Goal: Transaction & Acquisition: Download file/media

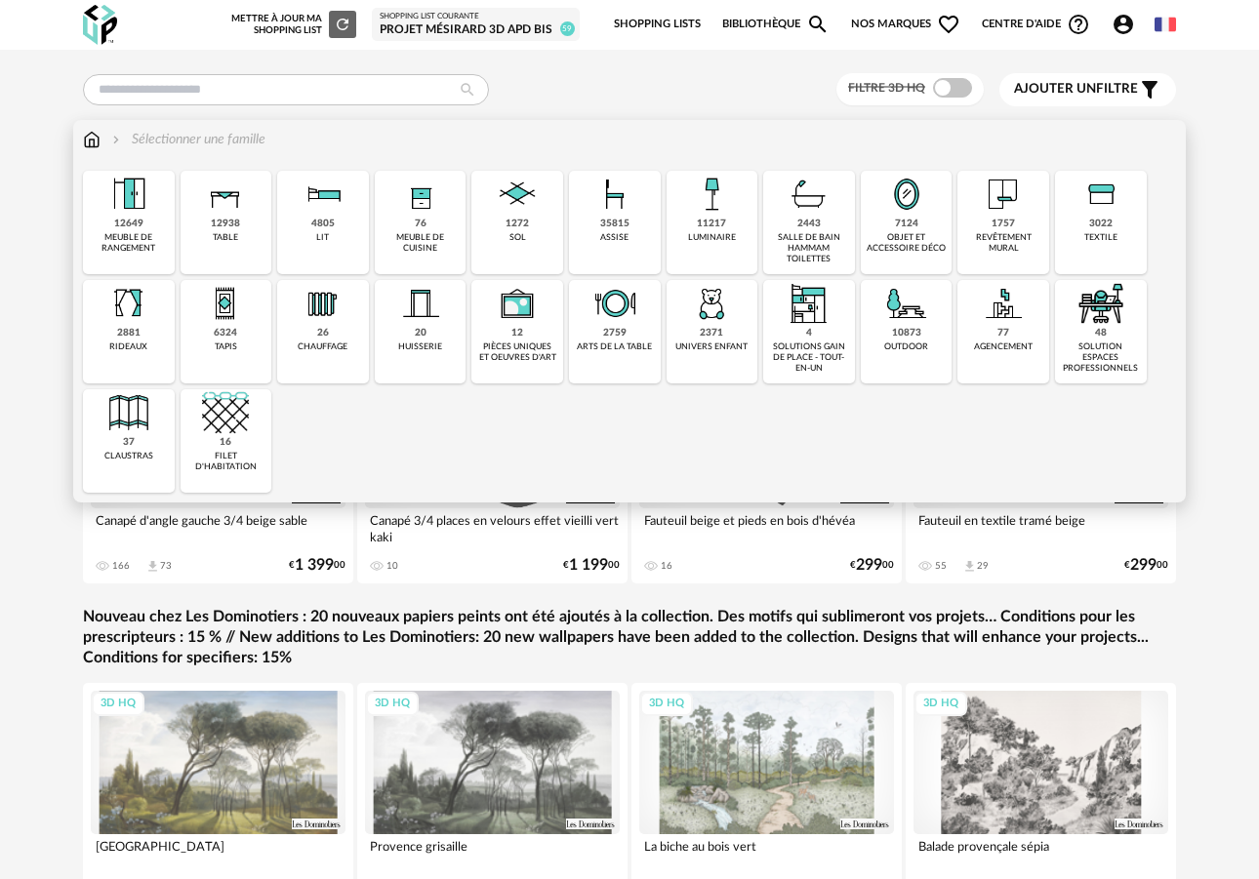
click at [740, 227] on div "11217 luminaire" at bounding box center [712, 222] width 92 height 103
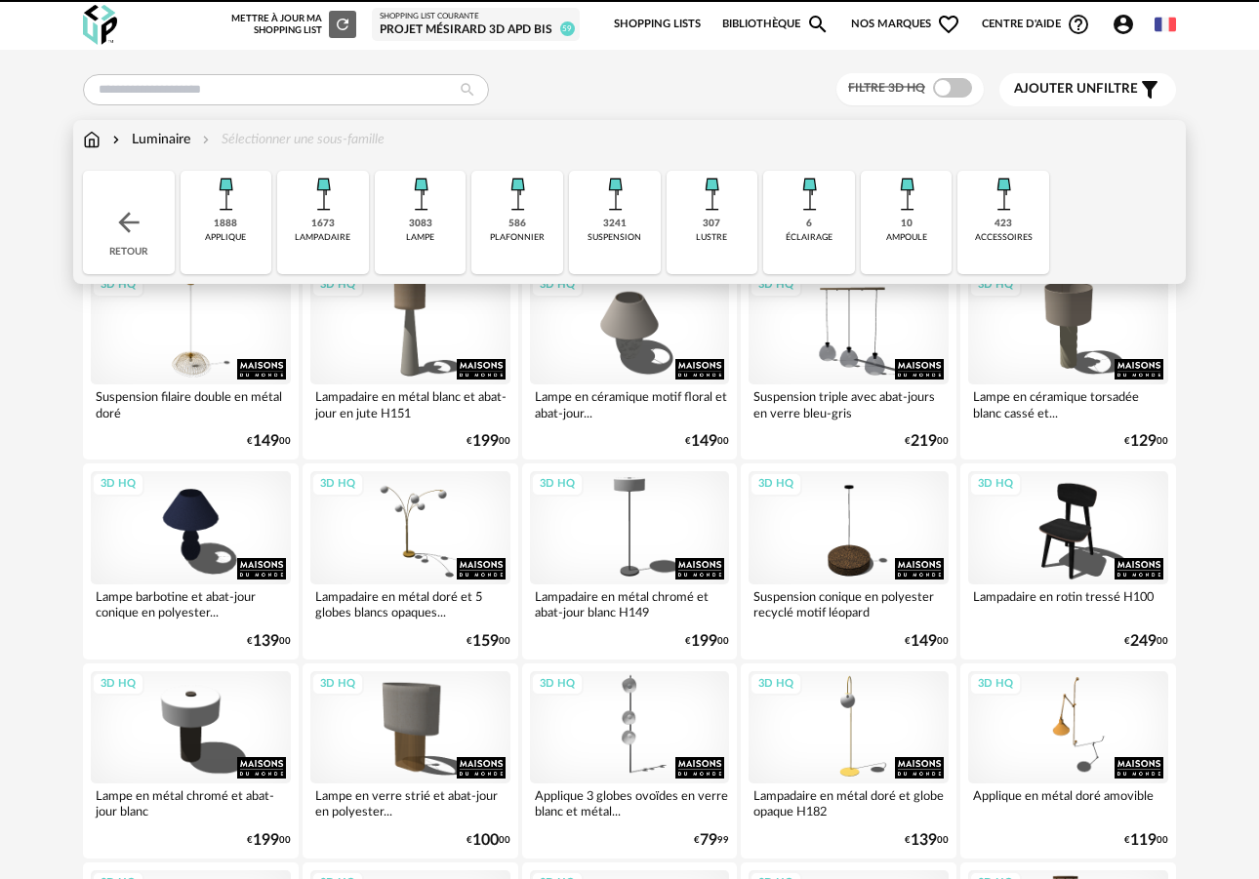
click at [508, 237] on div "plafonnier" at bounding box center [517, 237] width 55 height 11
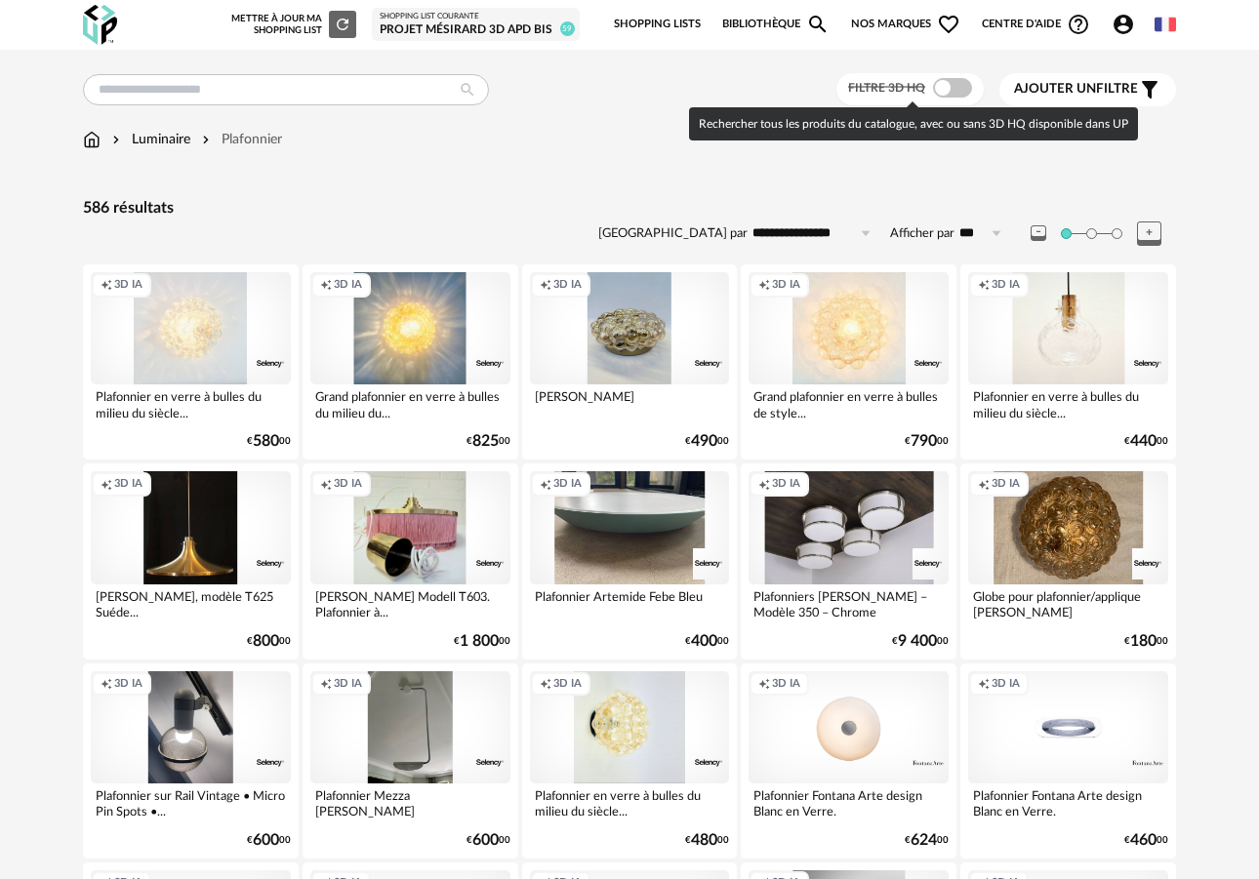
click at [946, 87] on span at bounding box center [952, 88] width 39 height 20
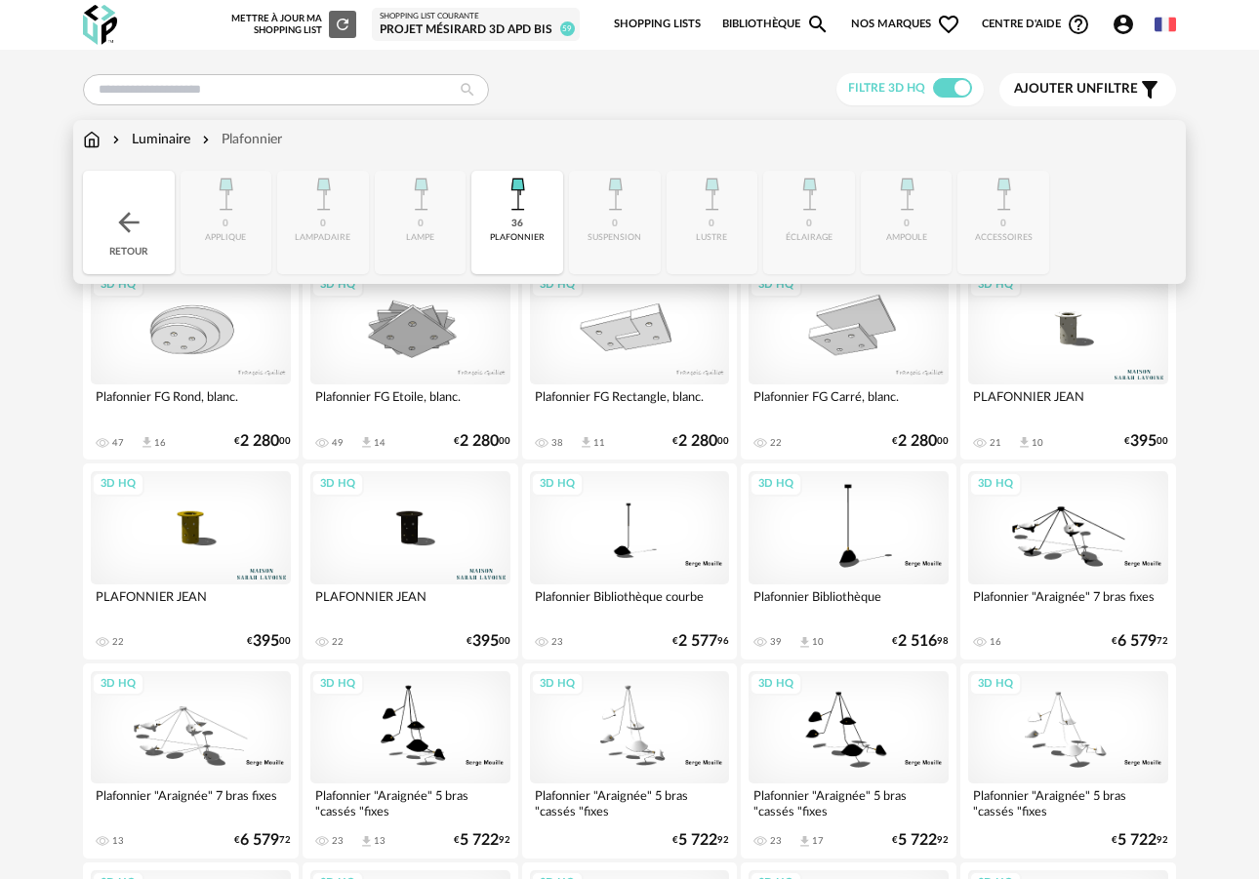
scroll to position [3, 0]
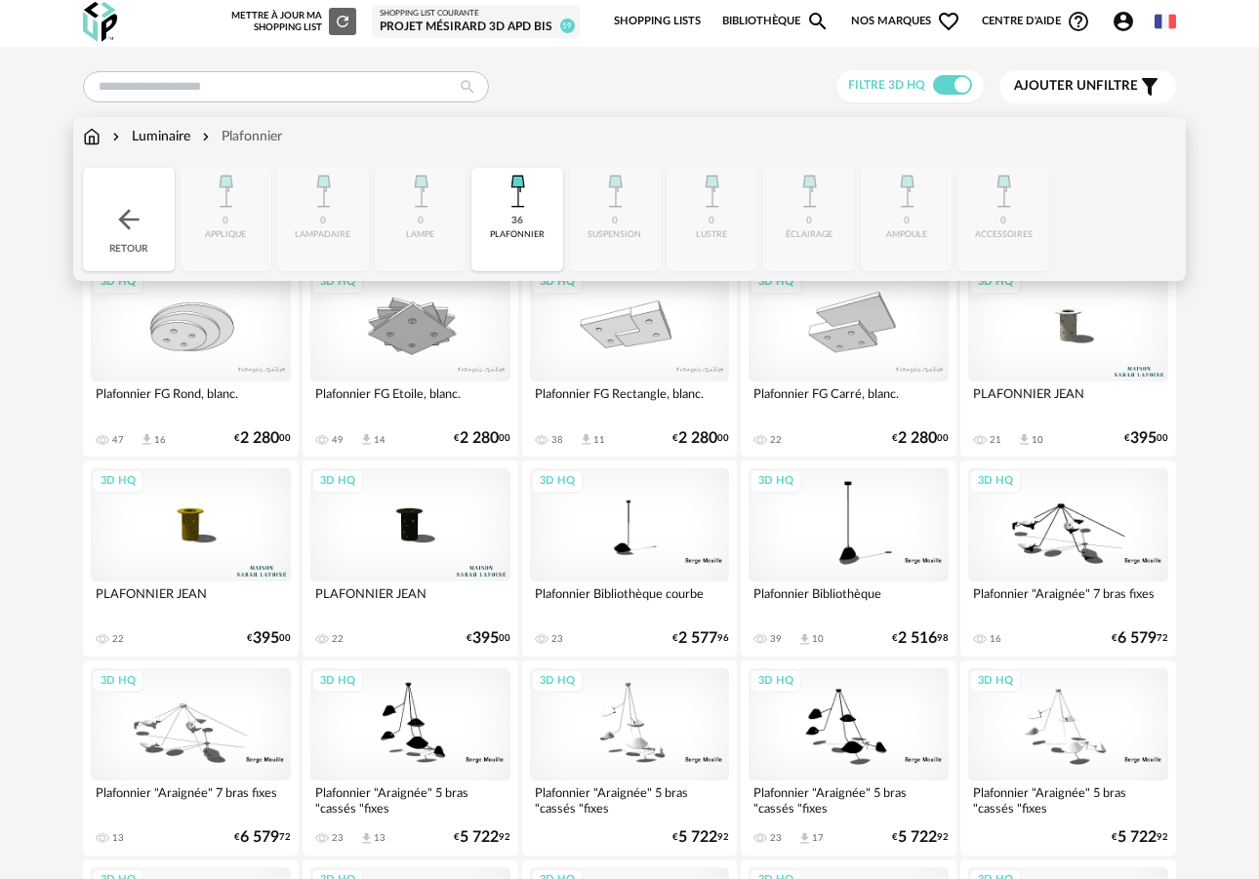
click at [162, 144] on div "Luminaire" at bounding box center [149, 137] width 82 height 20
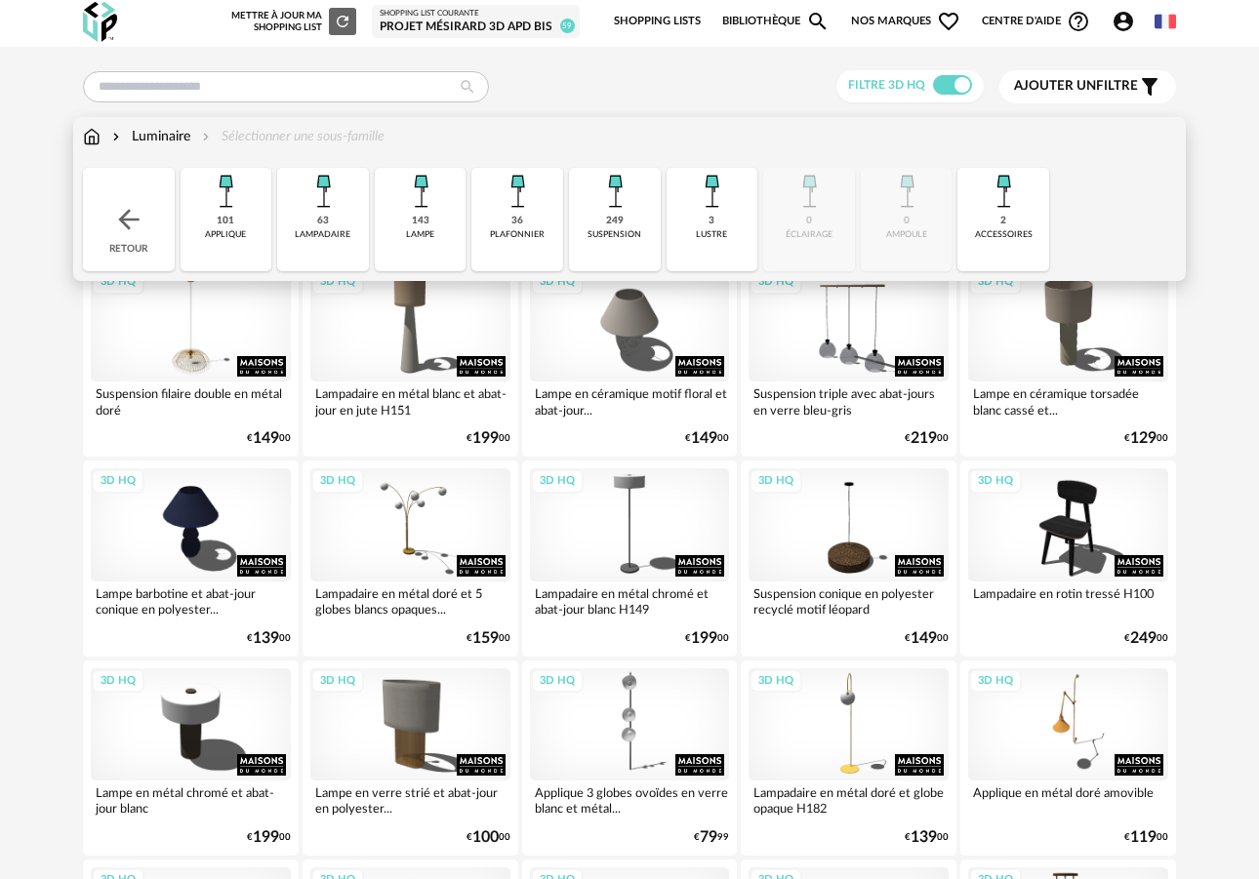
click at [625, 218] on div "249 suspension" at bounding box center [615, 219] width 92 height 103
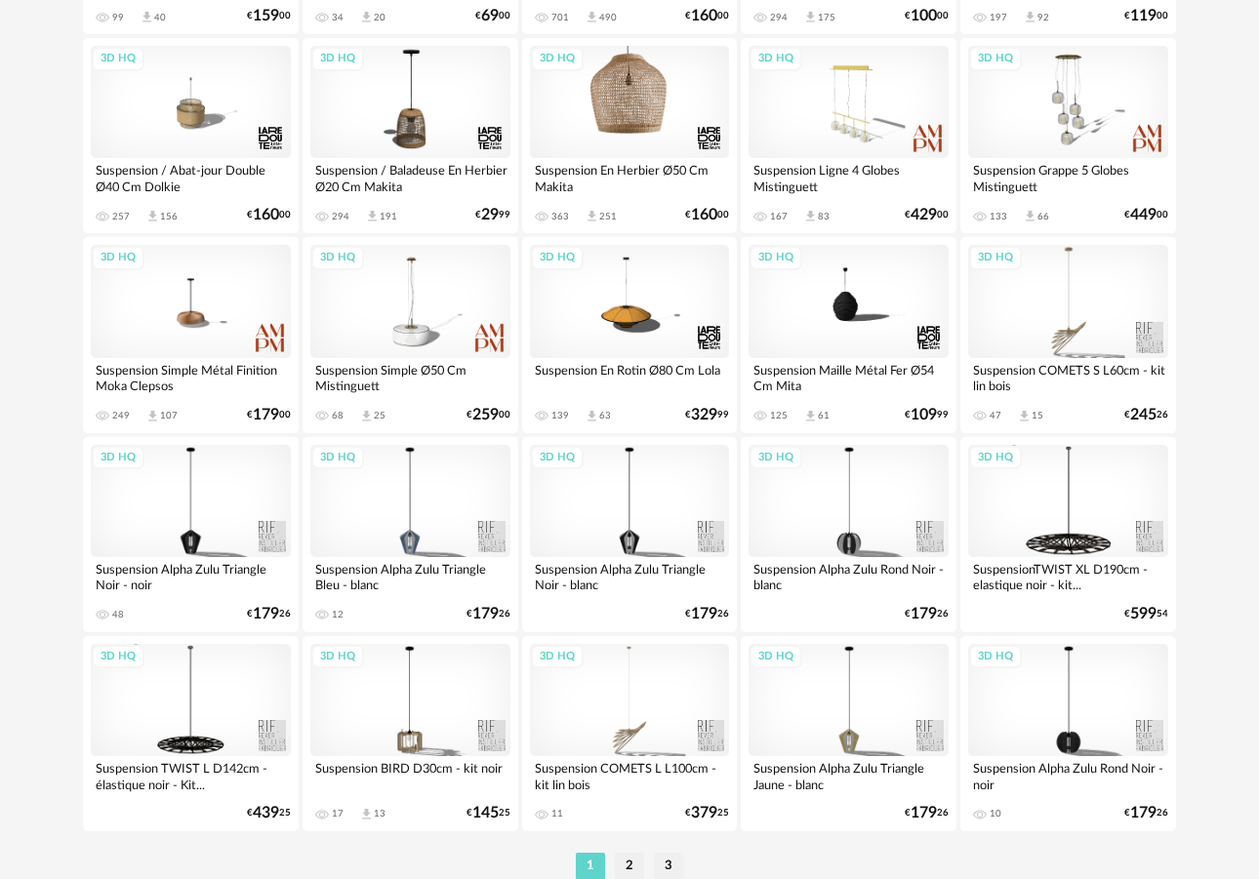
scroll to position [3492, 0]
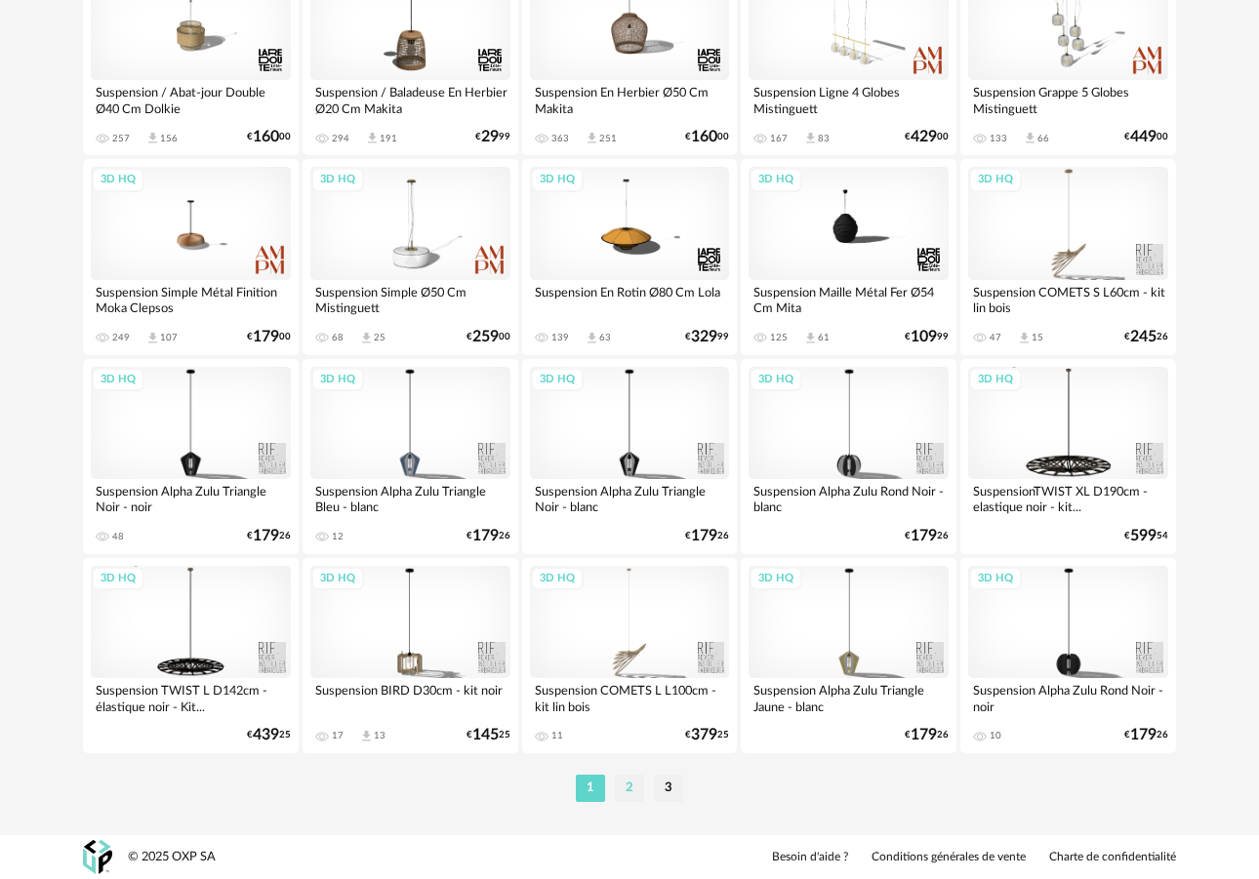
click at [631, 786] on li "2" at bounding box center [629, 788] width 29 height 27
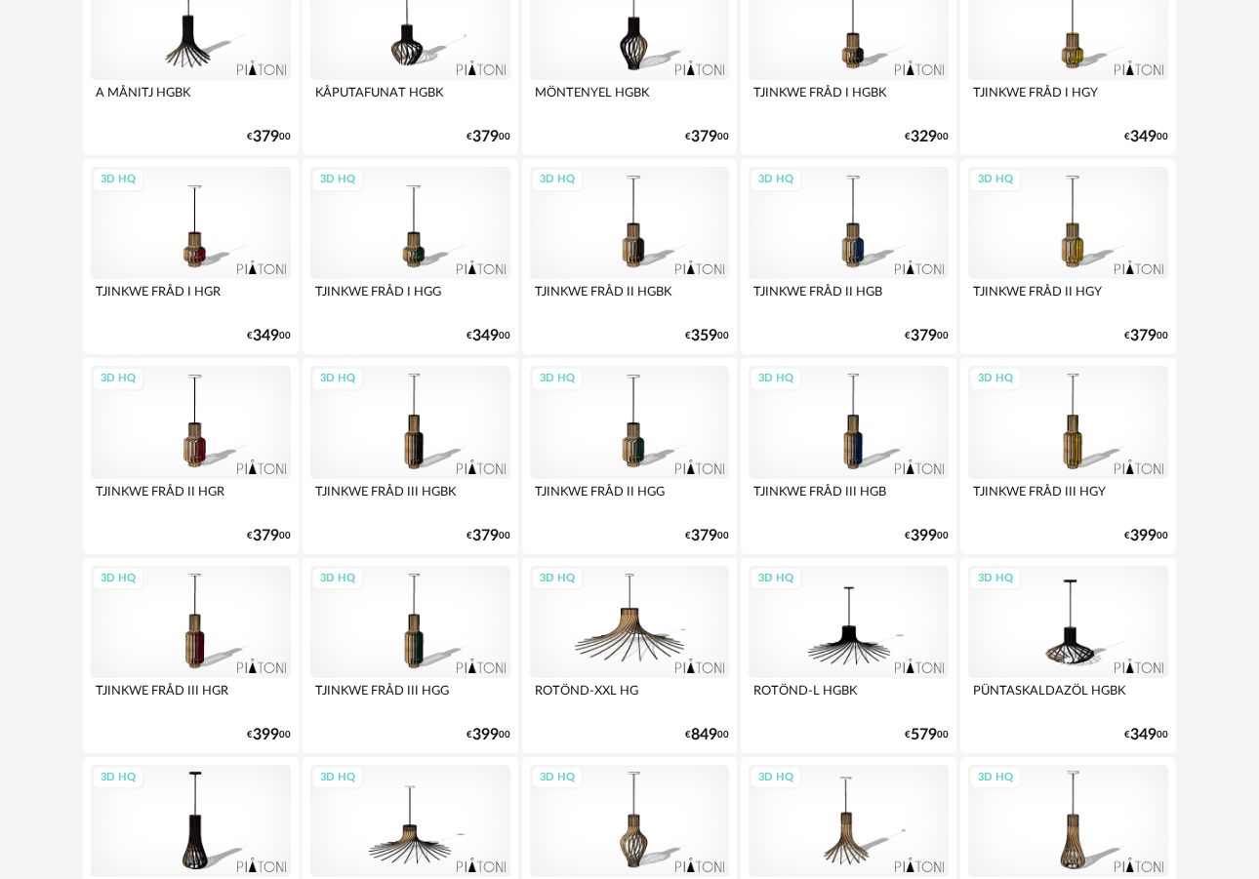
scroll to position [3492, 0]
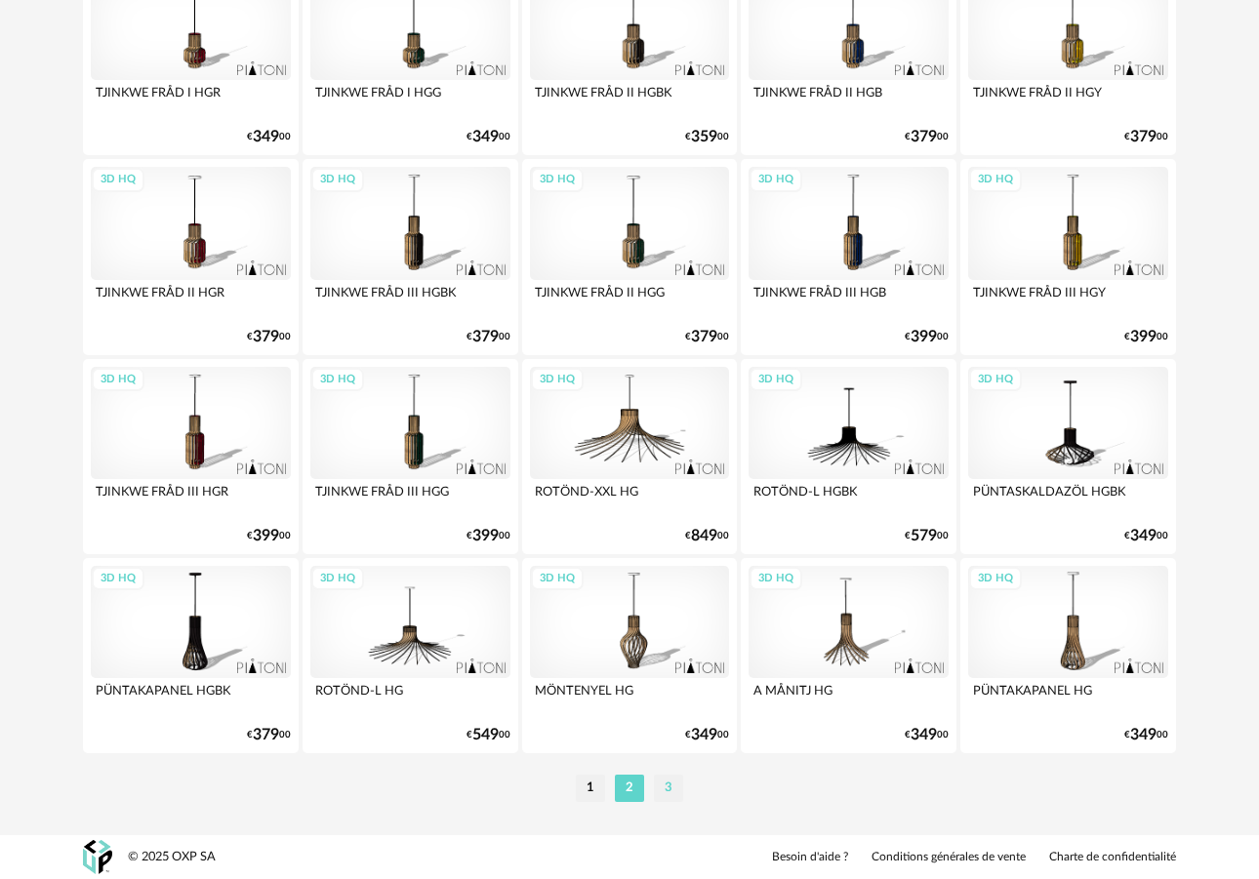
click at [669, 791] on li "3" at bounding box center [668, 788] width 29 height 27
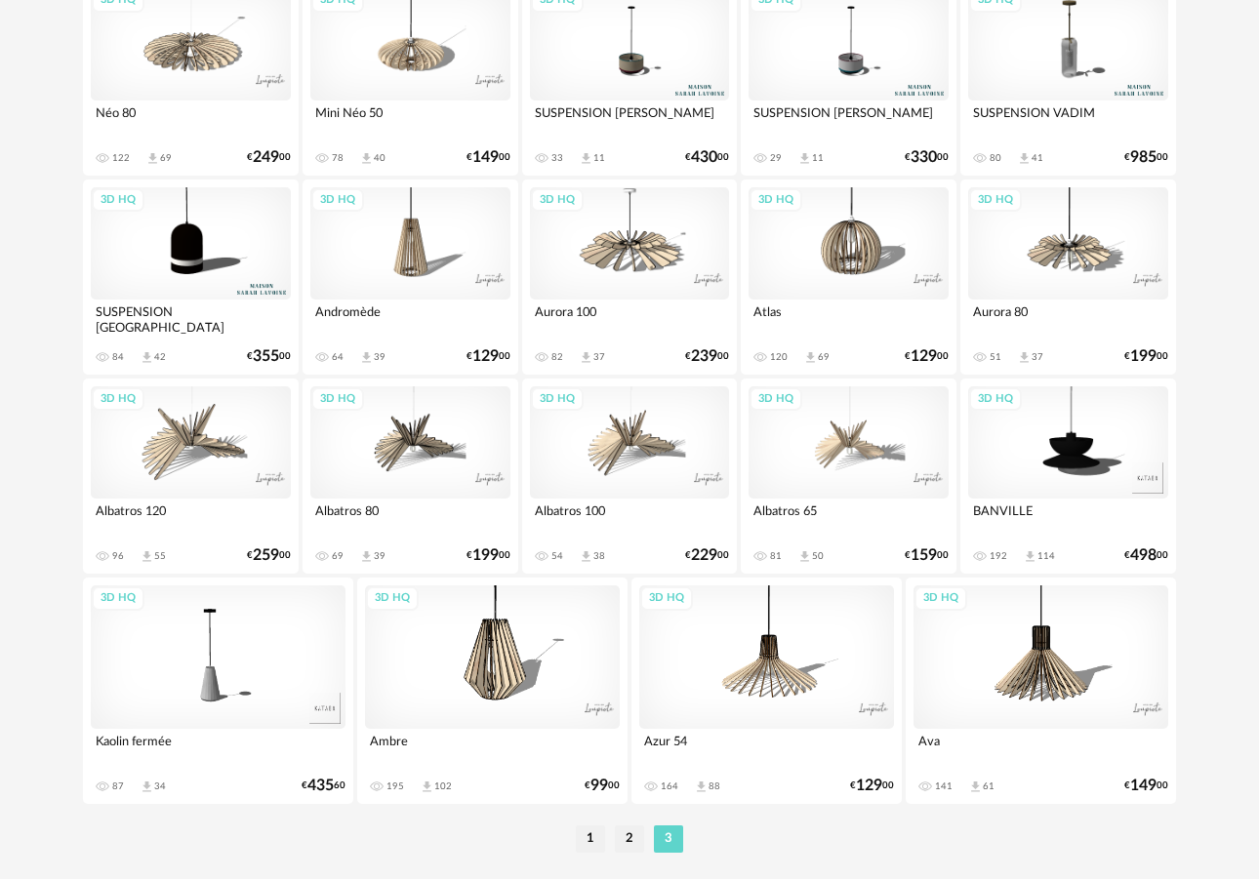
scroll to position [1531, 0]
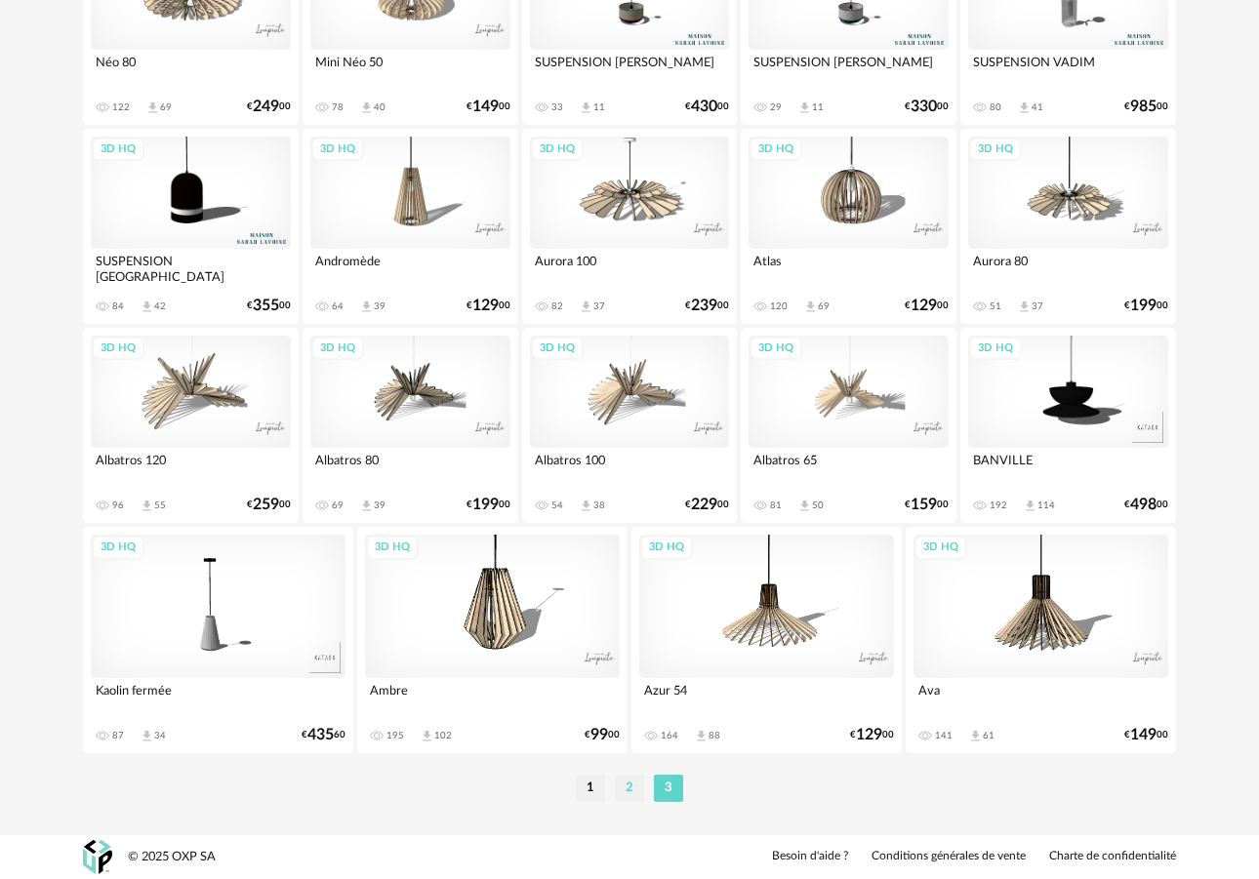
click at [623, 792] on li "2" at bounding box center [629, 788] width 29 height 27
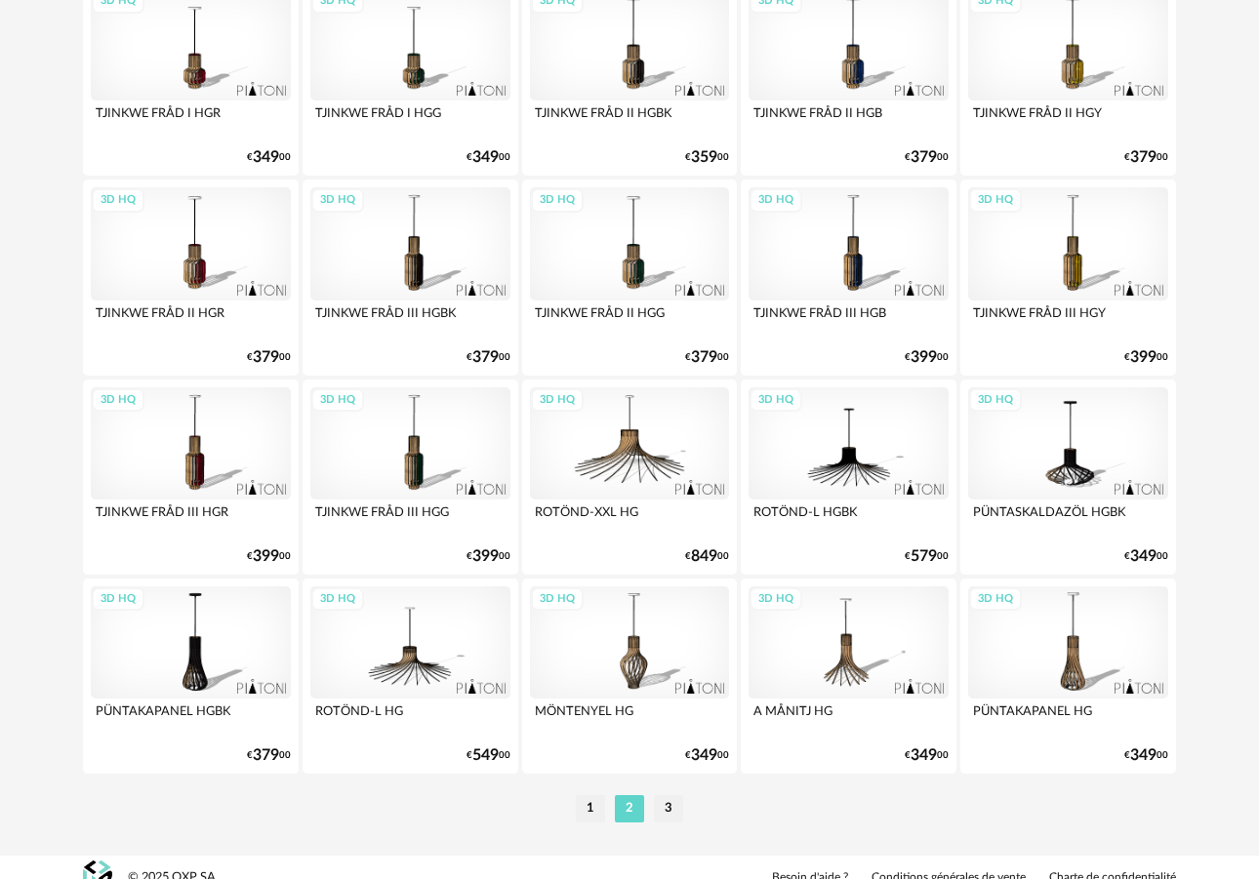
scroll to position [3492, 0]
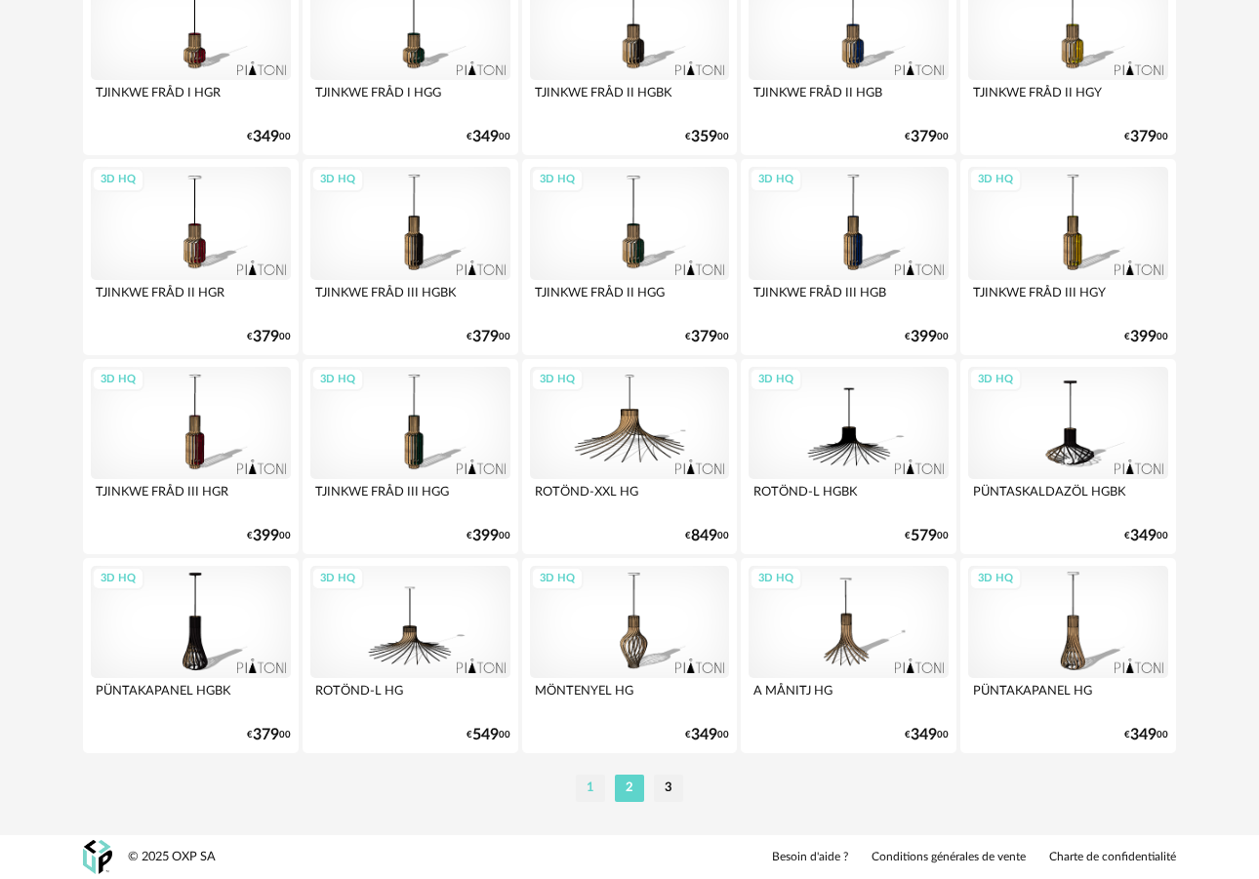
click at [591, 792] on li "1" at bounding box center [590, 788] width 29 height 27
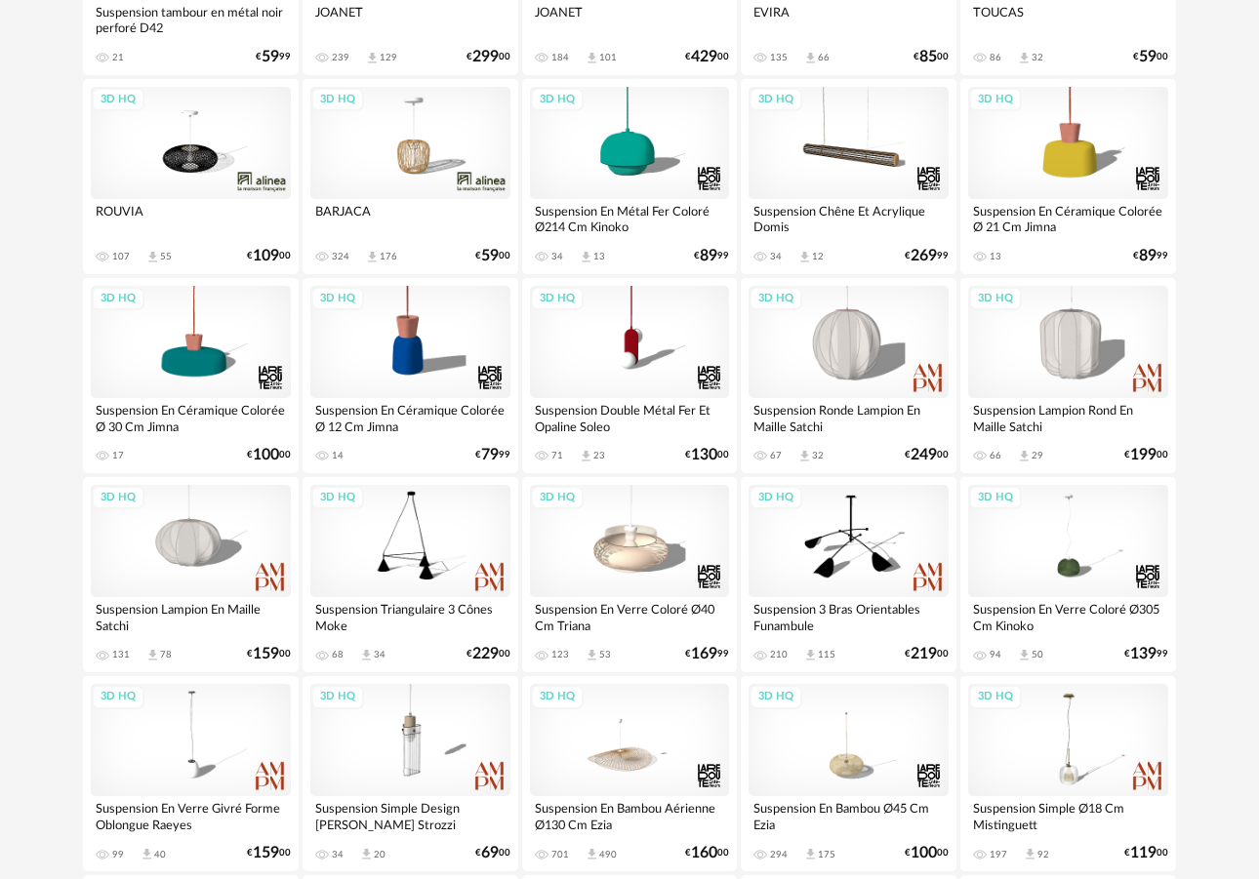
scroll to position [2590, 0]
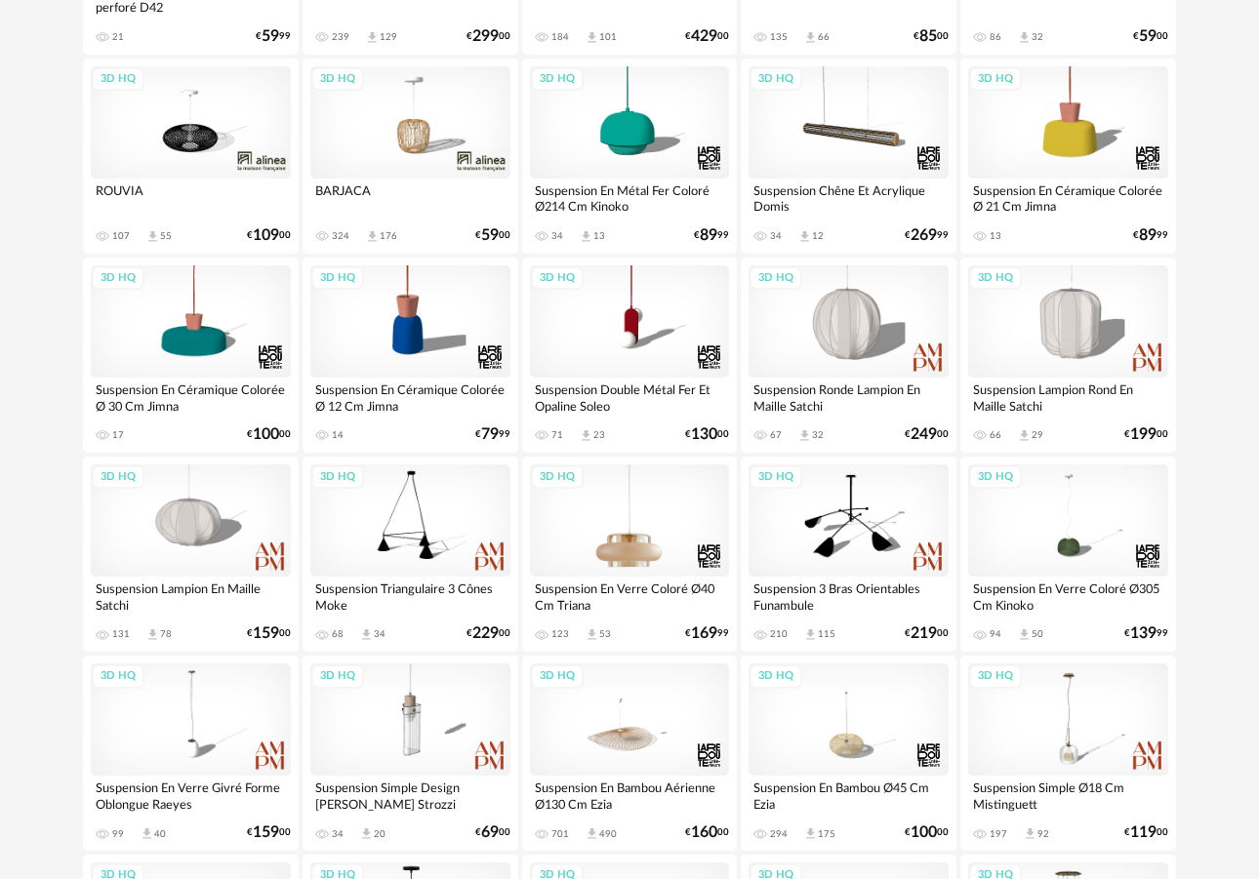
click at [602, 518] on div "3D HQ" at bounding box center [630, 520] width 200 height 112
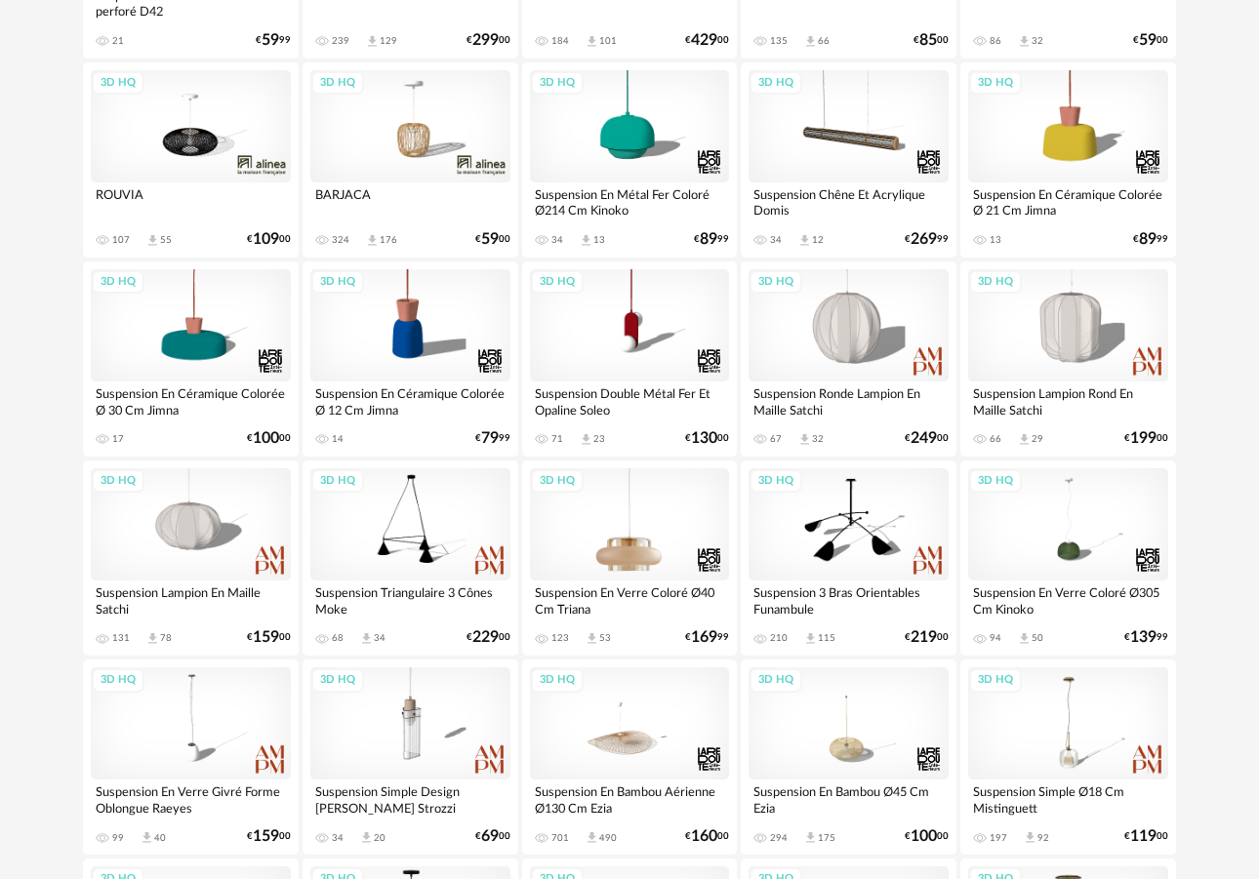
scroll to position [2588, 0]
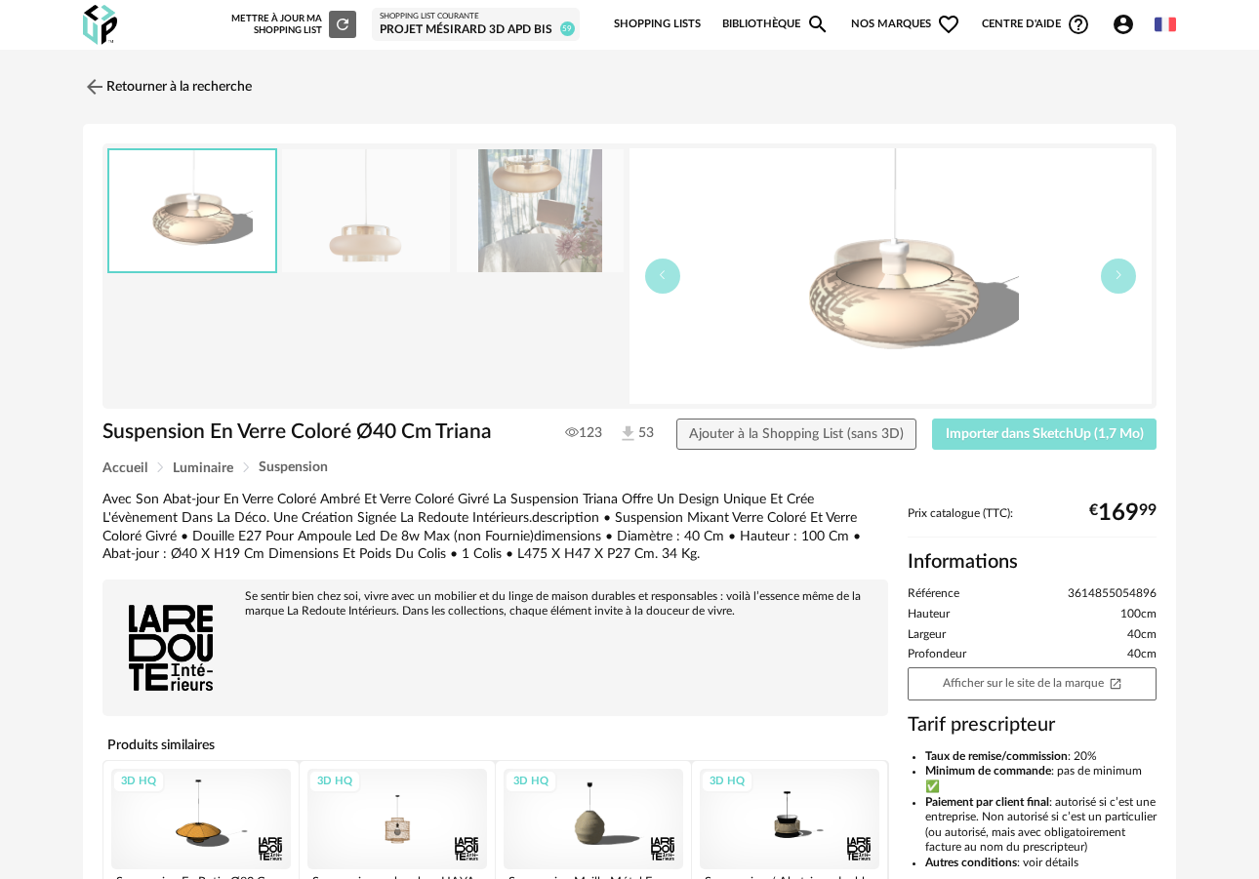
click at [964, 433] on span "Importer dans SketchUp (1,7 Mo)" at bounding box center [1044, 434] width 198 height 14
